Goal: Check status: Check status

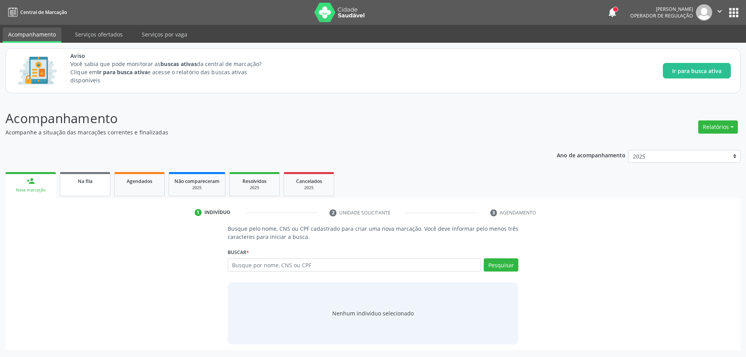
click at [72, 185] on div "Na fila" at bounding box center [85, 181] width 39 height 8
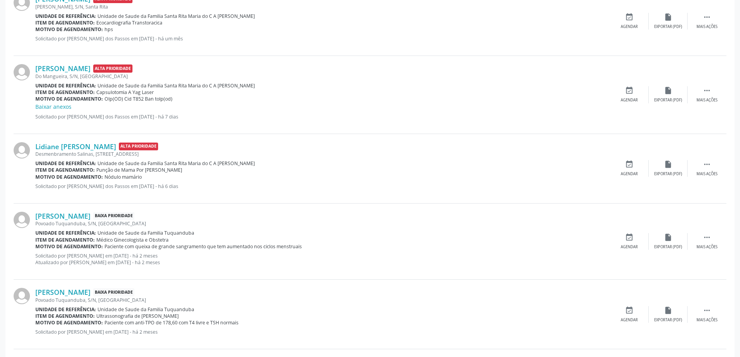
scroll to position [233, 0]
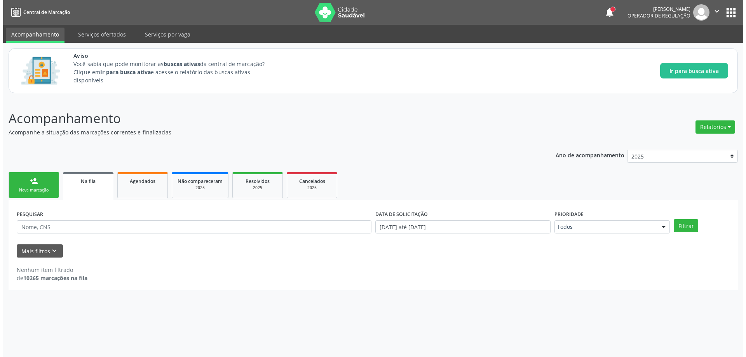
scroll to position [0, 0]
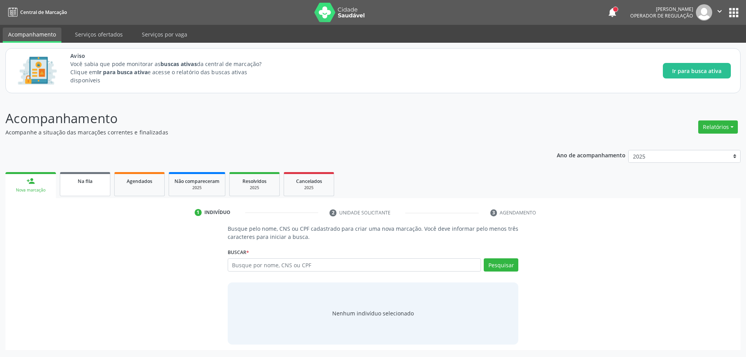
click at [86, 182] on span "Na fila" at bounding box center [85, 181] width 15 height 7
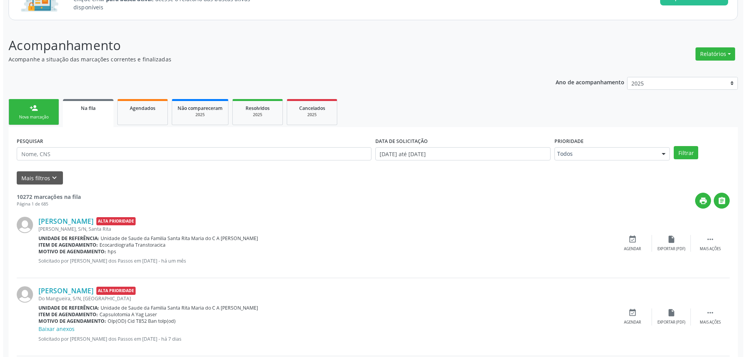
scroll to position [155, 0]
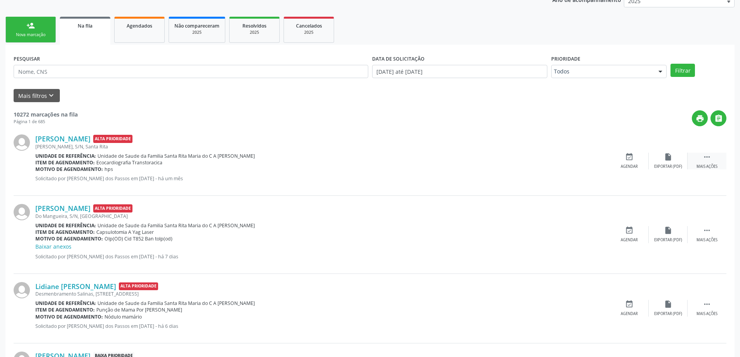
click at [709, 158] on icon "" at bounding box center [707, 157] width 9 height 9
click at [214, 101] on div "Mais filtros keyboard_arrow_down" at bounding box center [370, 96] width 717 height 14
click at [114, 93] on div "Mais filtros keyboard_arrow_down" at bounding box center [370, 96] width 717 height 14
click at [702, 159] on div " Menos ações" at bounding box center [707, 161] width 39 height 17
click at [710, 153] on icon "" at bounding box center [707, 157] width 9 height 9
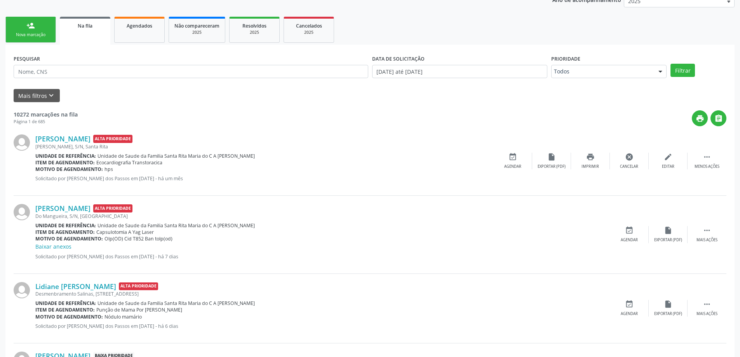
click at [630, 179] on div "Everaldo Vitor de Oliveira Alta Prioridade Adelina de Carvalho Melo, S/N, Santa…" at bounding box center [370, 161] width 713 height 70
click at [413, 257] on p "Solicitado por [PERSON_NAME] dos Passos em [DATE] - há 7 dias" at bounding box center [322, 256] width 575 height 7
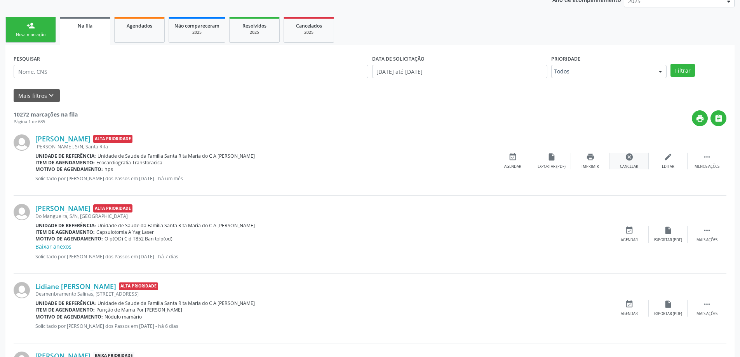
click at [632, 160] on icon "cancel" at bounding box center [629, 157] width 9 height 9
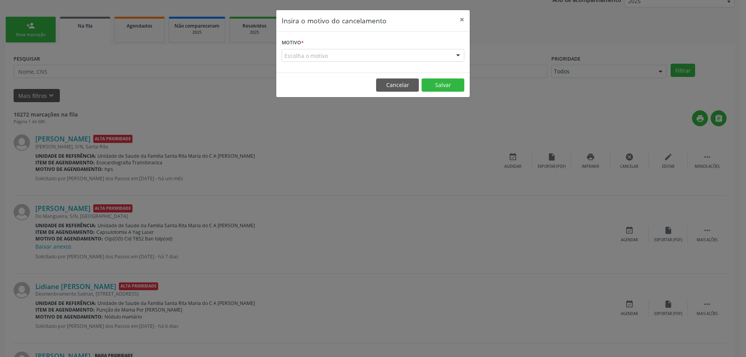
click at [342, 56] on div "Escolha o motivo" at bounding box center [373, 55] width 183 height 13
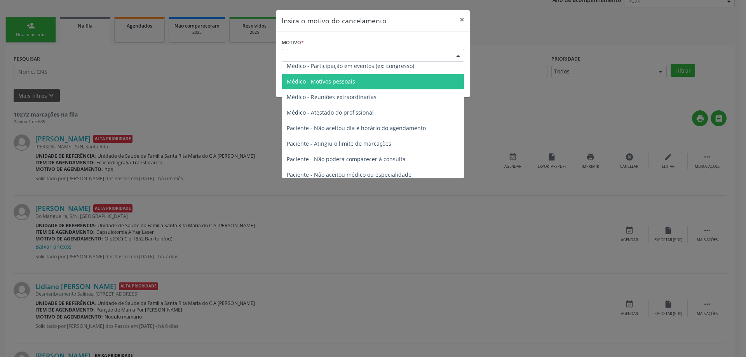
scroll to position [0, 0]
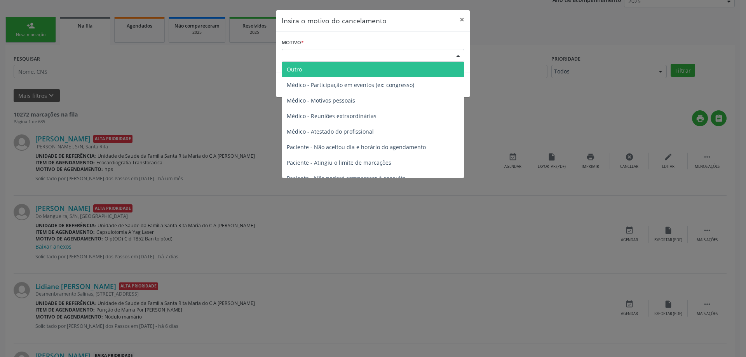
click at [355, 70] on span "Outro" at bounding box center [373, 70] width 182 height 16
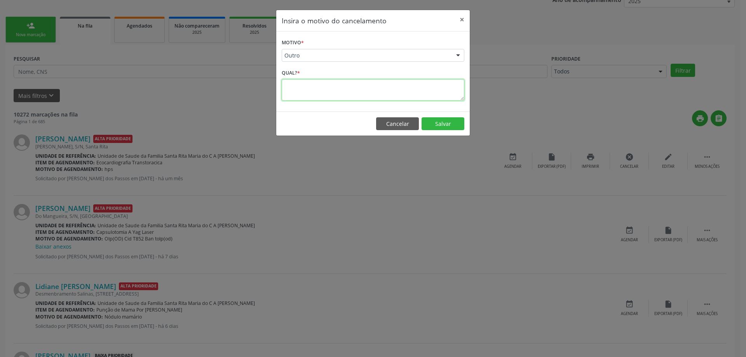
click at [319, 94] on textarea at bounding box center [373, 89] width 183 height 21
type textarea "foi realizado consulta particular, nesse caso a marcadora que repassou para gen…"
click at [439, 127] on button "Salvar" at bounding box center [443, 123] width 43 height 13
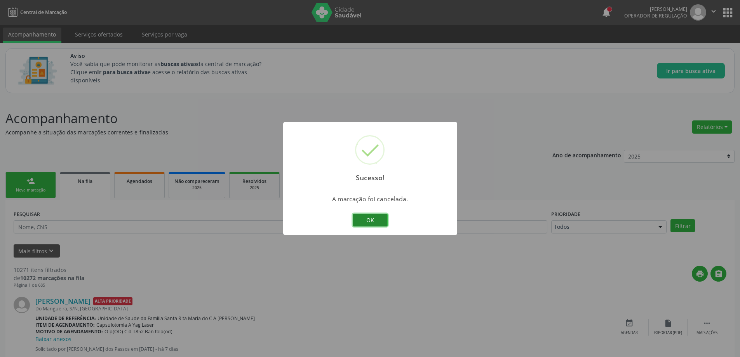
click at [369, 222] on button "OK" at bounding box center [370, 220] width 35 height 13
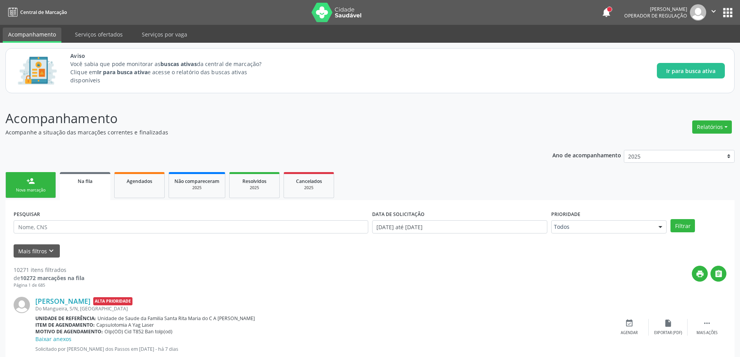
click at [285, 110] on p "Acompanhamento" at bounding box center [260, 118] width 511 height 19
